Goal: Information Seeking & Learning: Check status

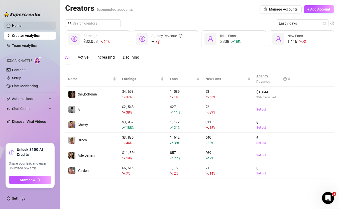
click at [22, 24] on link "Home" at bounding box center [17, 26] width 10 height 4
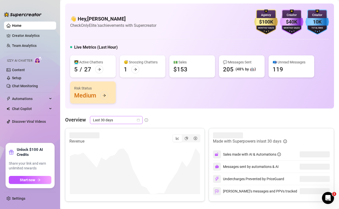
click at [97, 119] on span "Last 30 days" at bounding box center [116, 120] width 47 height 8
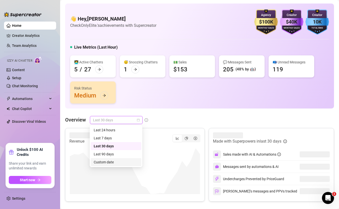
click at [107, 163] on div "Custom date" at bounding box center [116, 163] width 45 height 6
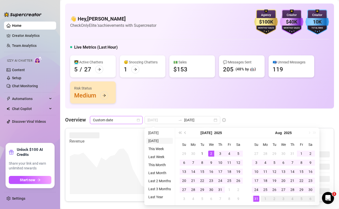
type input "2025-08-30"
type input "[DATE]"
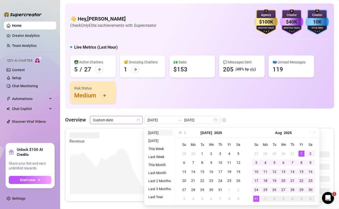
type input "[DATE]"
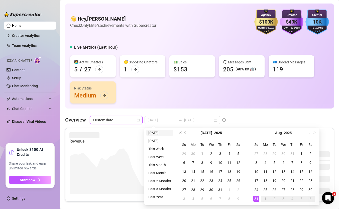
click at [157, 133] on li "[DATE]" at bounding box center [159, 133] width 27 height 6
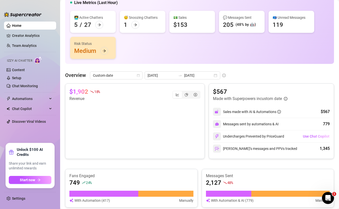
scroll to position [61, 0]
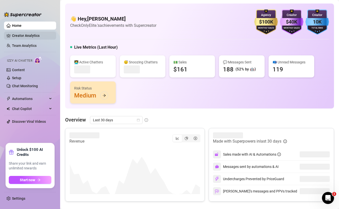
click at [28, 35] on link "Creator Analytics" at bounding box center [32, 36] width 40 height 8
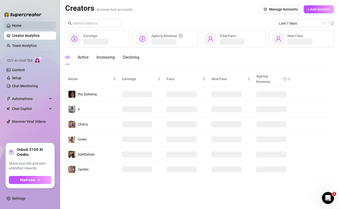
click at [22, 24] on link "Home" at bounding box center [17, 26] width 10 height 4
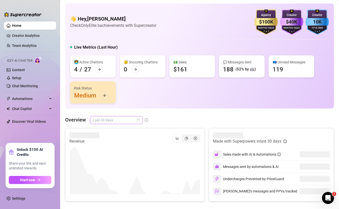
click at [127, 122] on span "Last 30 days" at bounding box center [116, 120] width 47 height 8
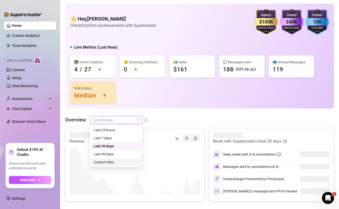
click at [110, 160] on div "Custom date" at bounding box center [116, 163] width 45 height 6
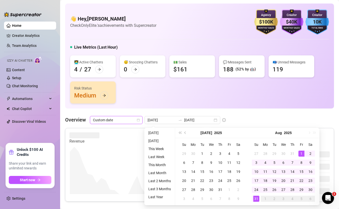
type input "[DATE]"
click at [157, 167] on li "This Month" at bounding box center [159, 165] width 27 height 6
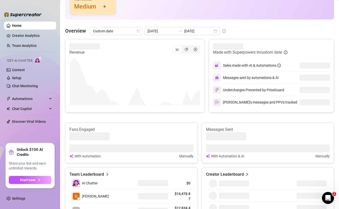
scroll to position [191, 0]
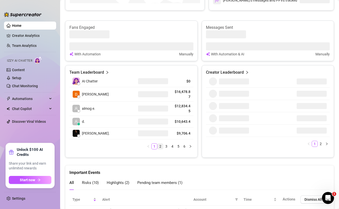
click at [161, 145] on link "2" at bounding box center [161, 147] width 6 height 6
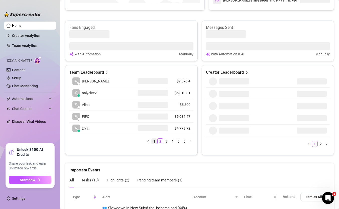
click at [155, 142] on link "1" at bounding box center [155, 142] width 6 height 6
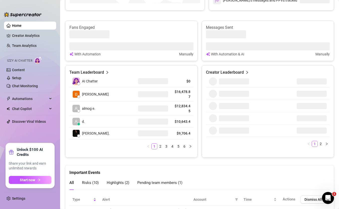
scroll to position [0, 0]
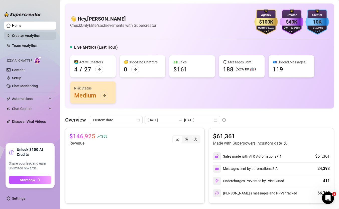
click at [27, 37] on link "Creator Analytics" at bounding box center [32, 36] width 40 height 8
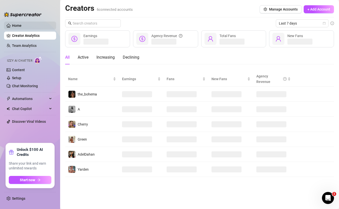
click at [22, 27] on link "Home" at bounding box center [17, 26] width 10 height 4
